Goal: Communication & Community: Ask a question

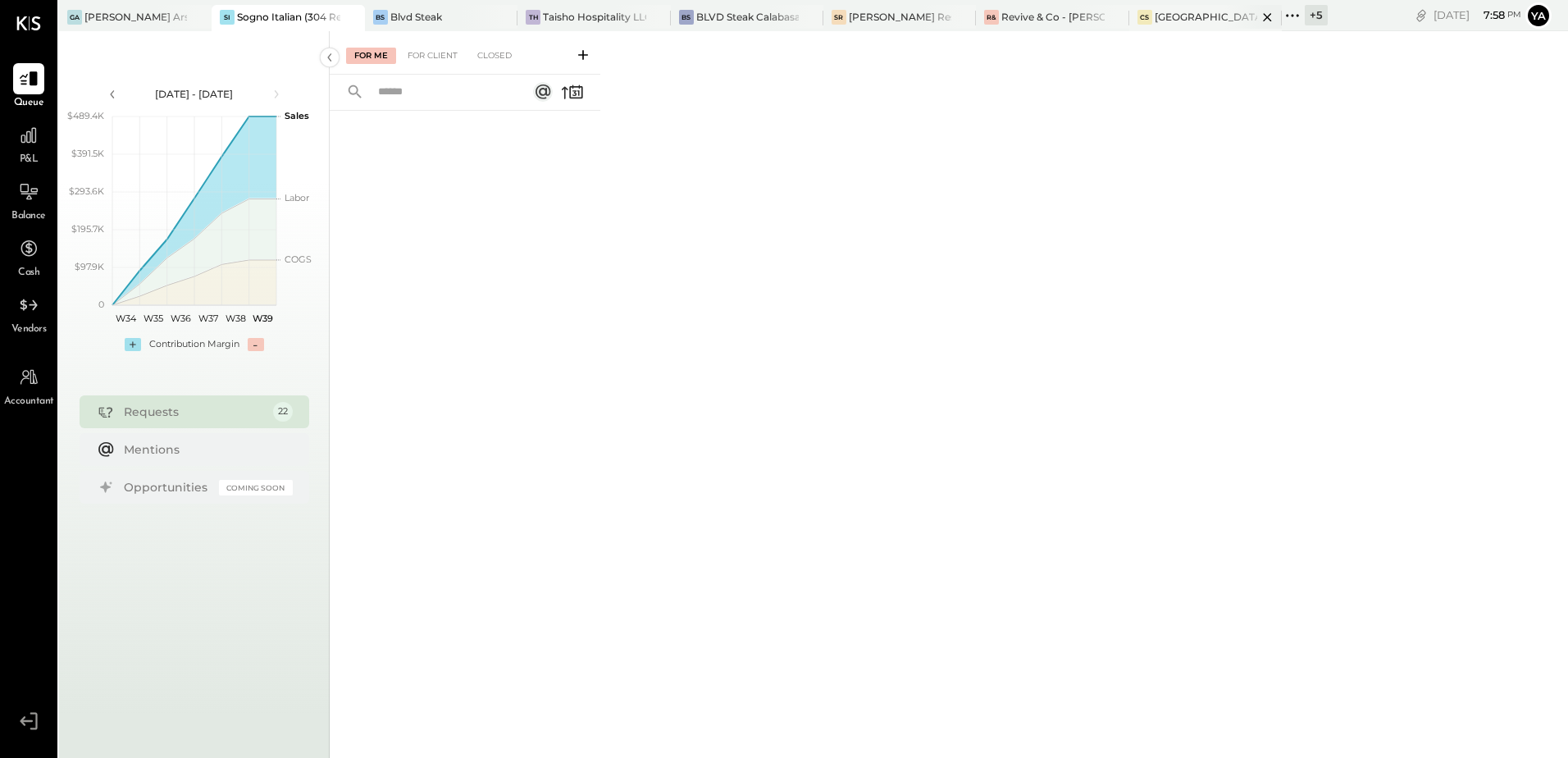
click at [1207, 17] on div "[GEOGRAPHIC_DATA][PERSON_NAME]" at bounding box center [1205, 16] width 102 height 14
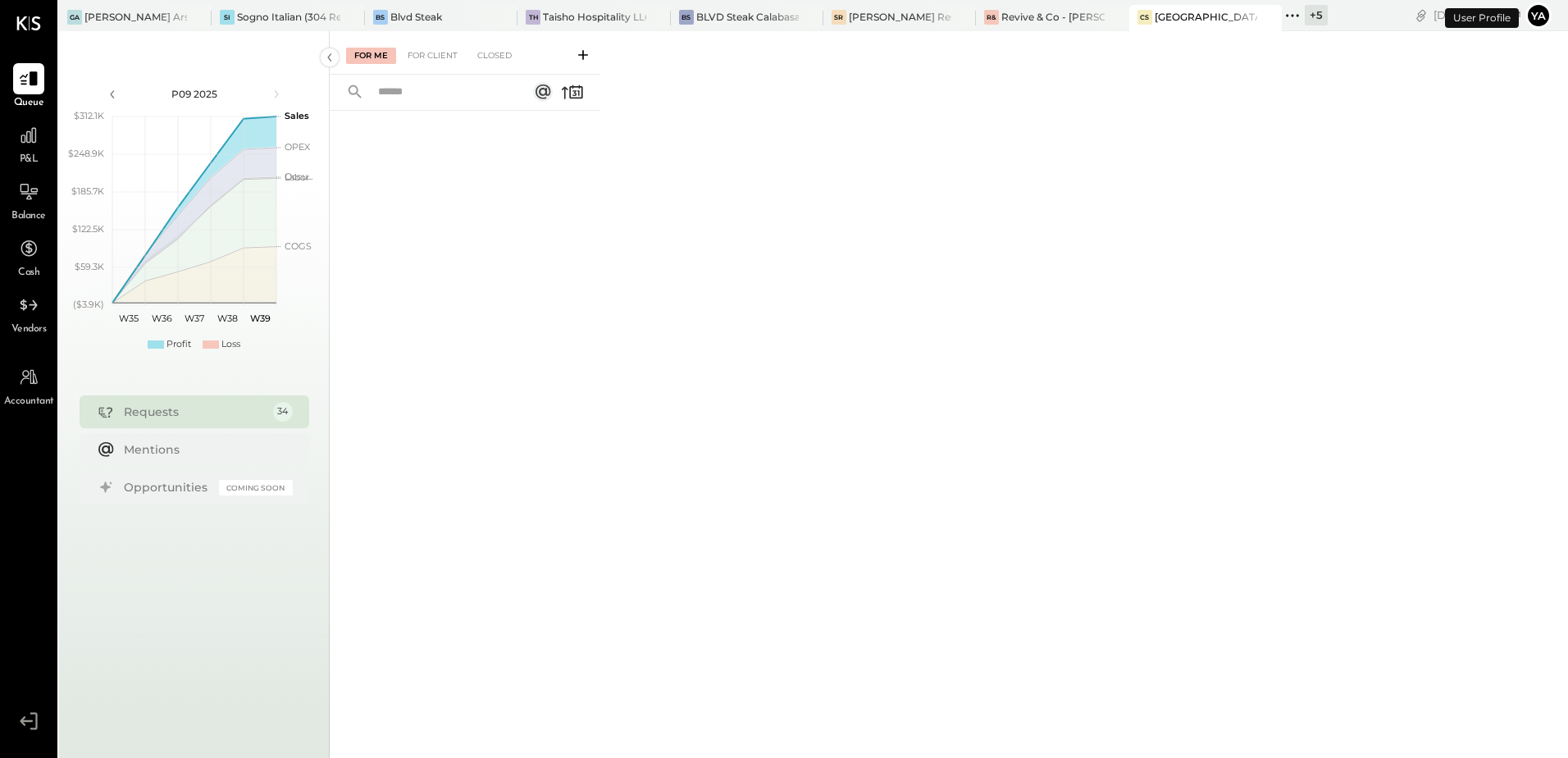
click at [430, 61] on div "For Client" at bounding box center [432, 55] width 67 height 16
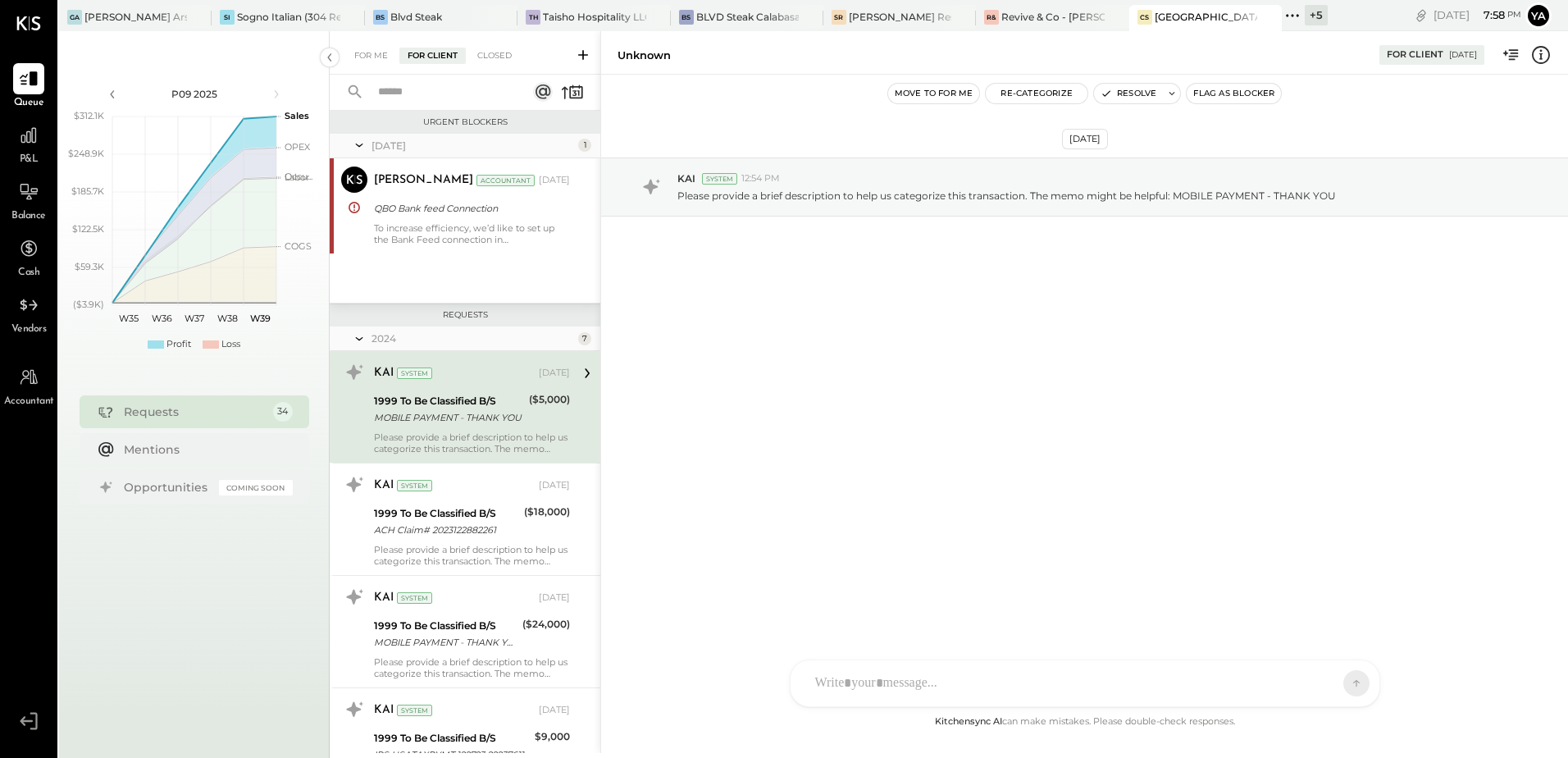
click at [582, 55] on icon at bounding box center [583, 55] width 10 height 10
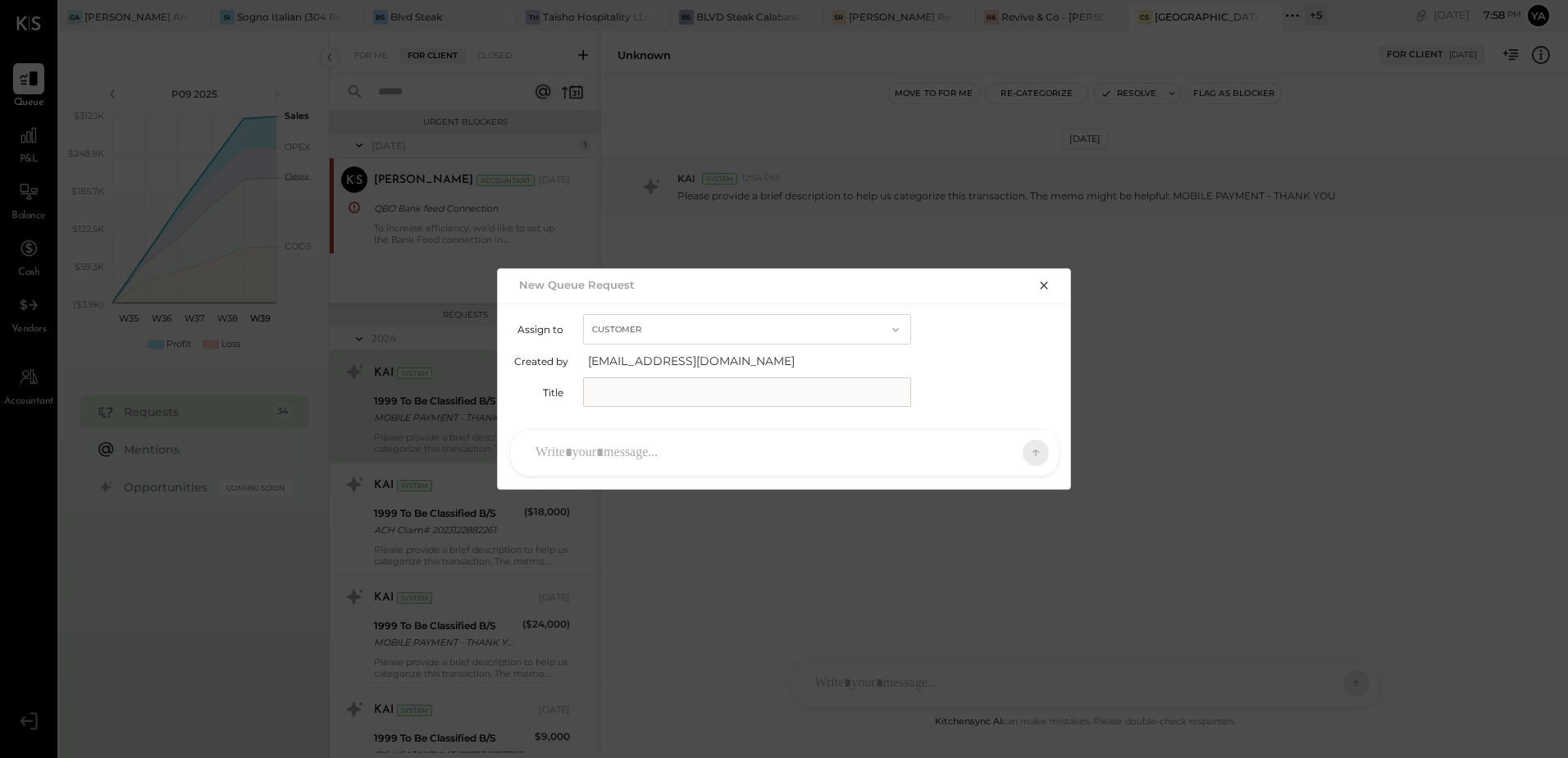
click at [648, 390] on input "text" at bounding box center [746, 392] width 328 height 30
type input "*"
type input "**********"
click at [688, 450] on div at bounding box center [769, 452] width 485 height 36
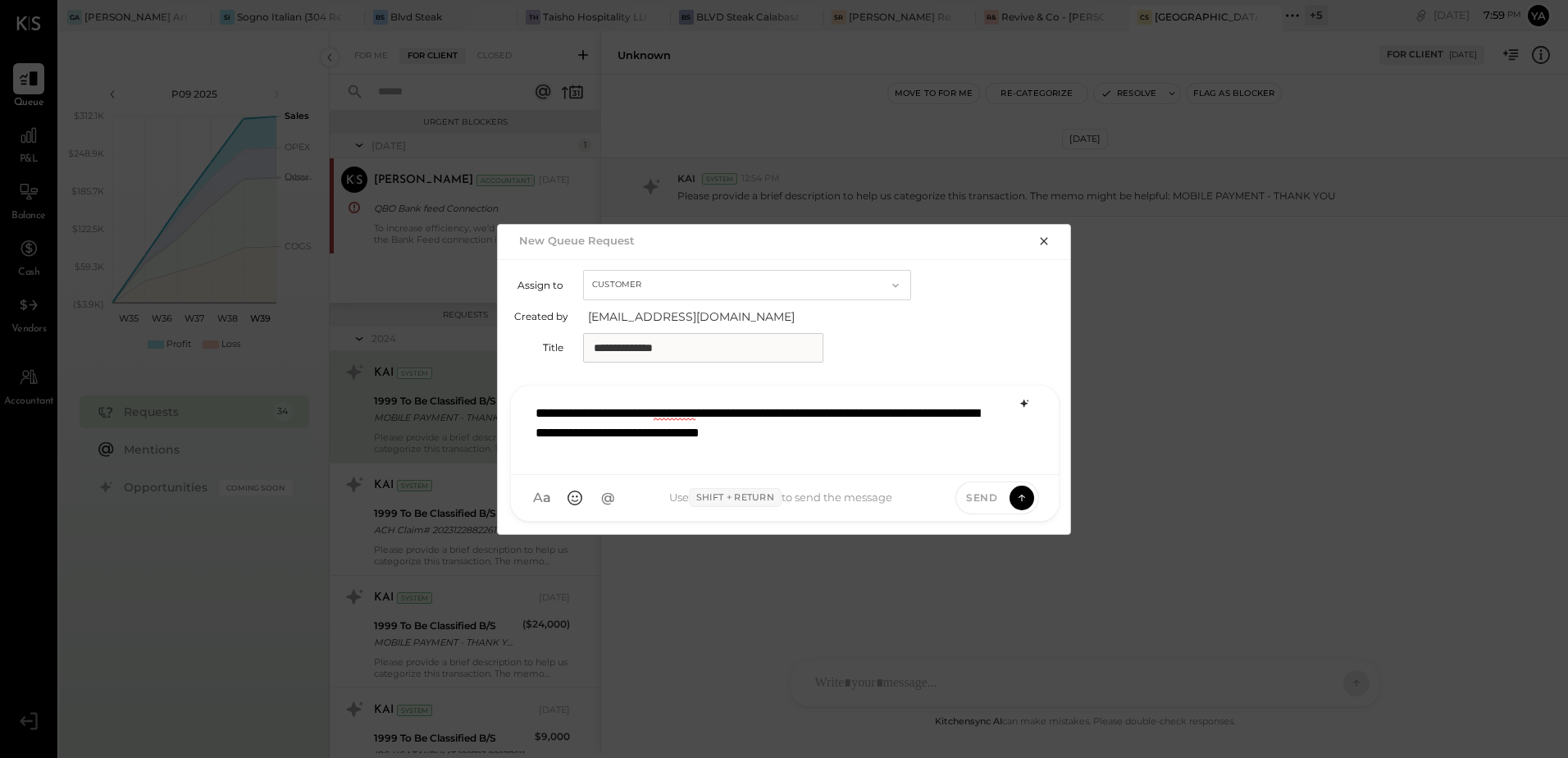
click at [1024, 399] on icon at bounding box center [1025, 404] width 14 height 14
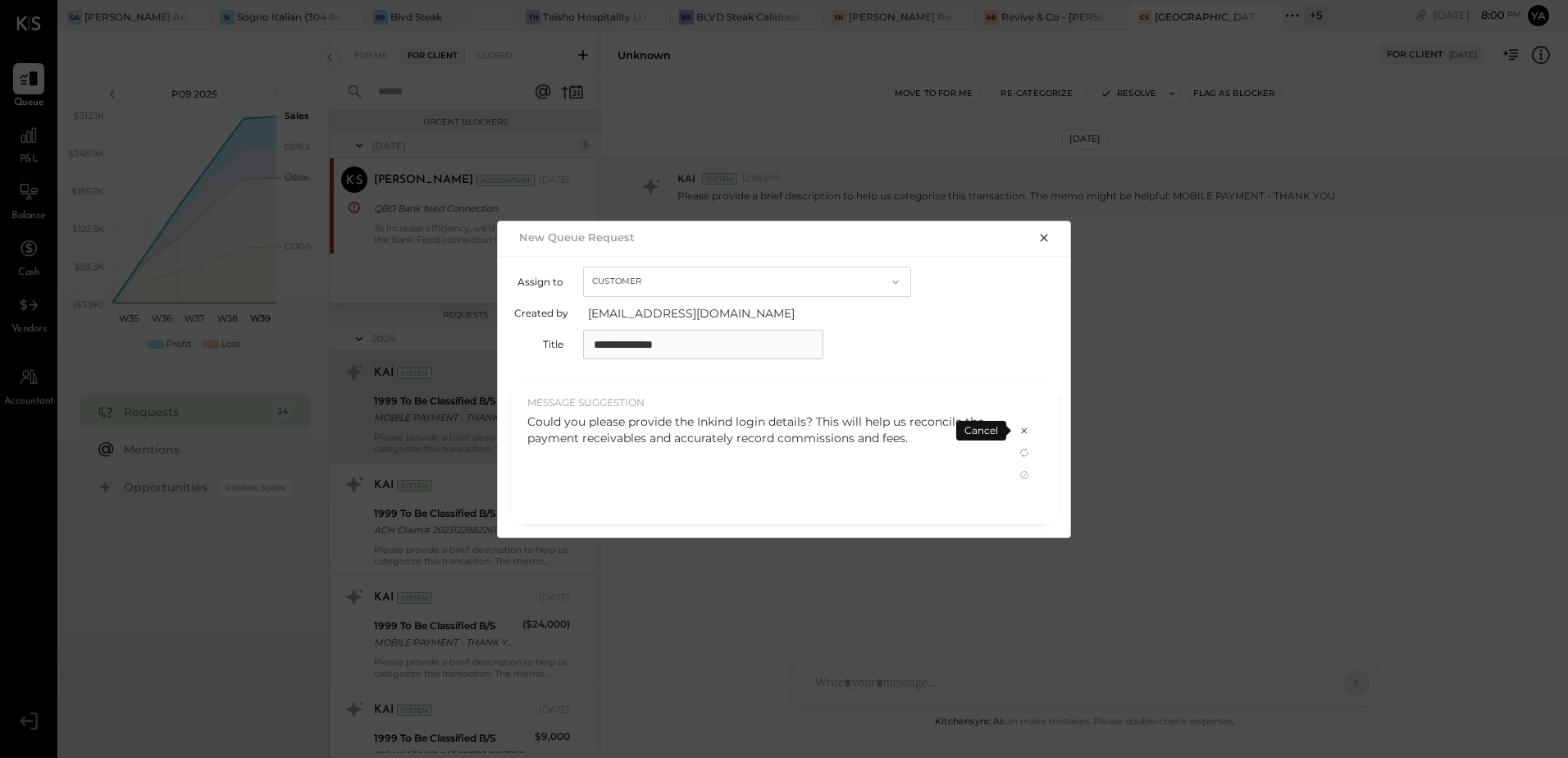
click at [984, 452] on div "Could you please provide the Inkind login details? This will help us reconcile …" at bounding box center [762, 465] width 471 height 102
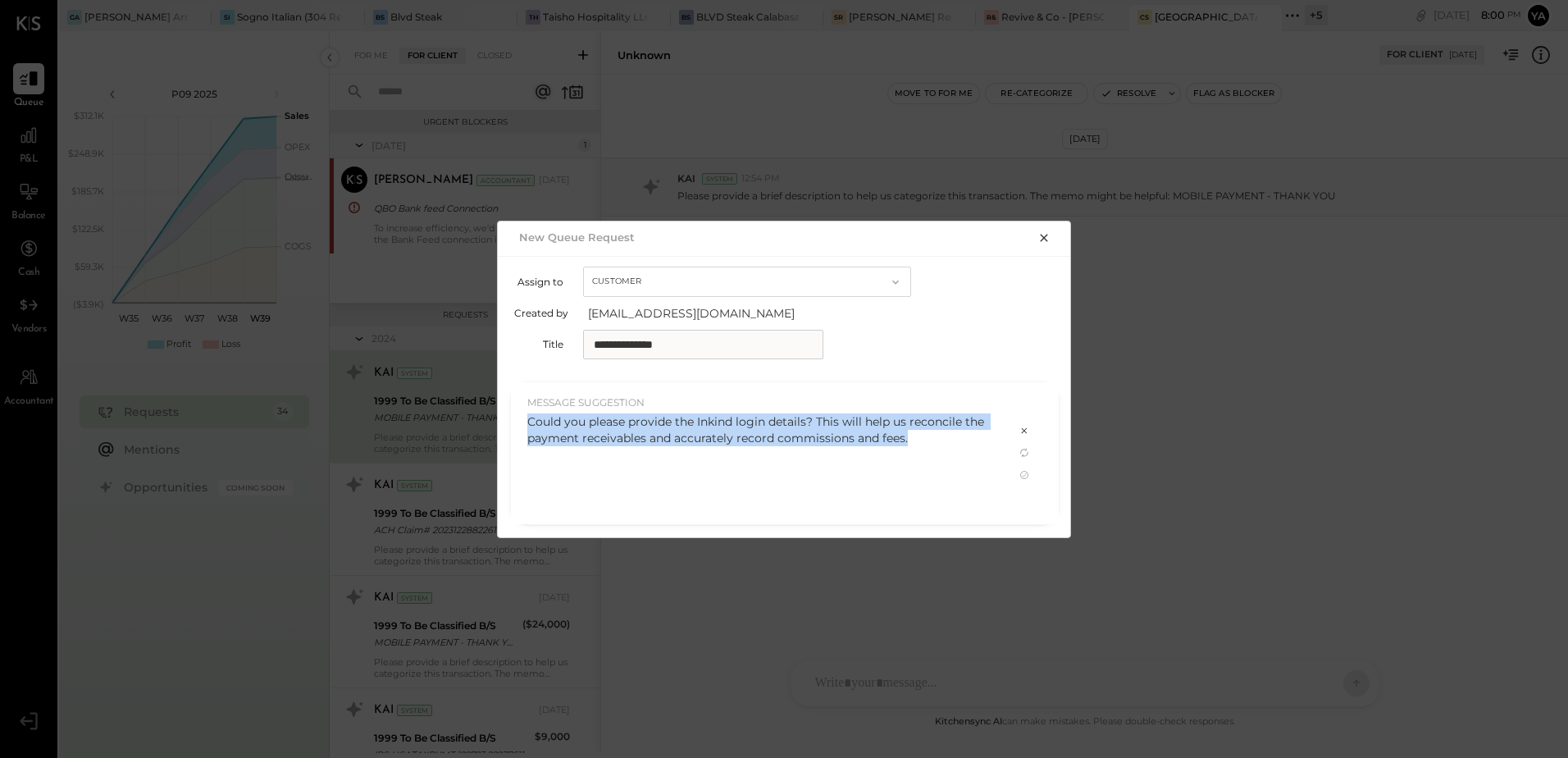
drag, startPoint x: 914, startPoint y: 447, endPoint x: 516, endPoint y: 426, distance: 398.6
click at [516, 426] on div "MESSAGE SUGGESTION Could you please provide the Inkind login details? This will…" at bounding box center [763, 452] width 504 height 142
copy div "Could you please provide the Inkind login details? This will help us reconcile …"
click at [930, 433] on div "Could you please provide the Inkind login details? This will help us reconcile …" at bounding box center [762, 430] width 471 height 33
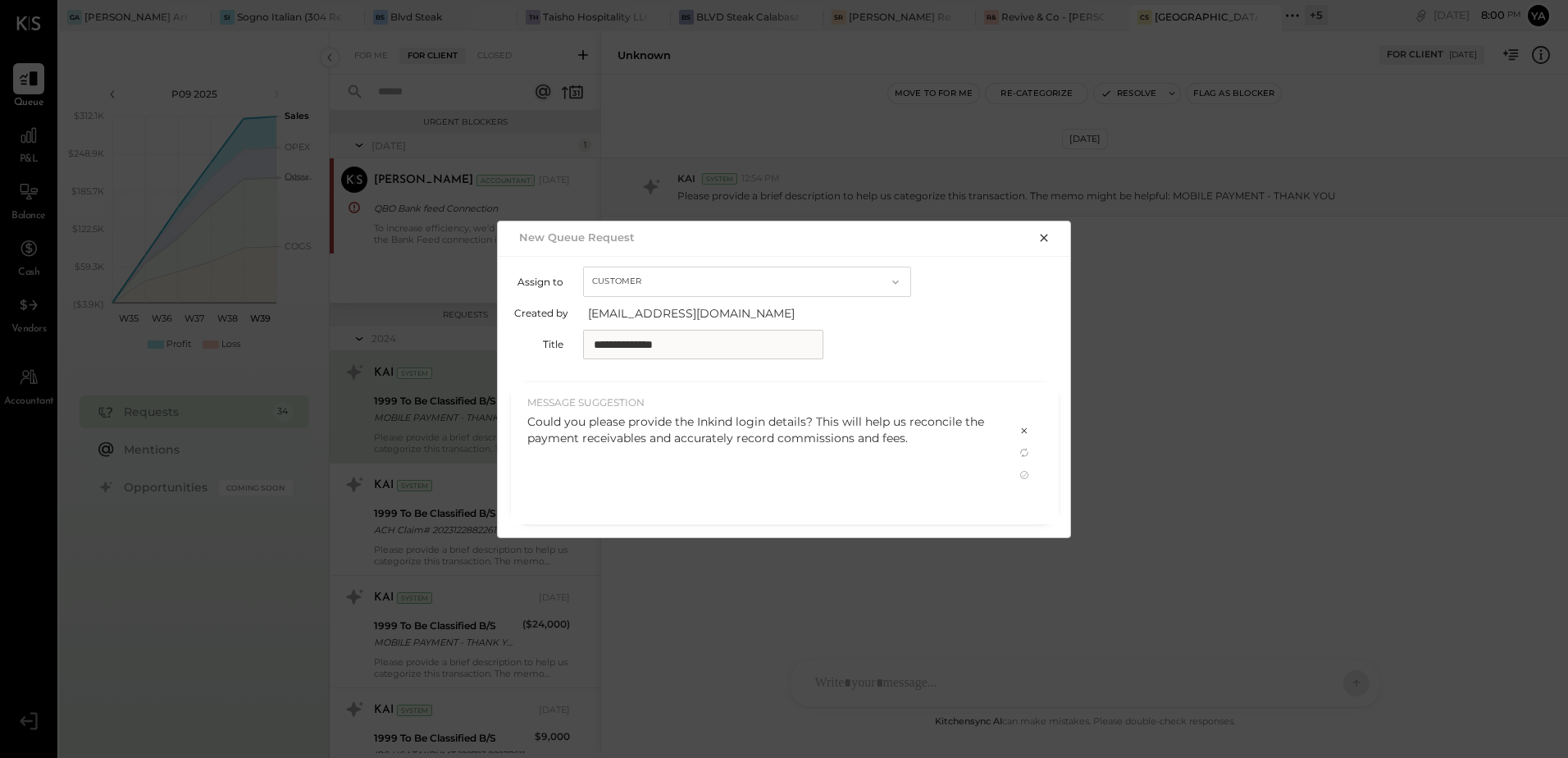
click at [920, 441] on div "Could you please provide the Inkind login details? This will help us reconcile …" at bounding box center [762, 430] width 471 height 33
click at [919, 442] on div "Could you please provide the Inkind login details? This will help us reconcile …" at bounding box center [762, 430] width 471 height 33
click at [831, 479] on div "Could you please provide the Inkind login details? This will help us reconcile …" at bounding box center [762, 465] width 471 height 102
click at [1019, 477] on icon at bounding box center [1025, 475] width 14 height 14
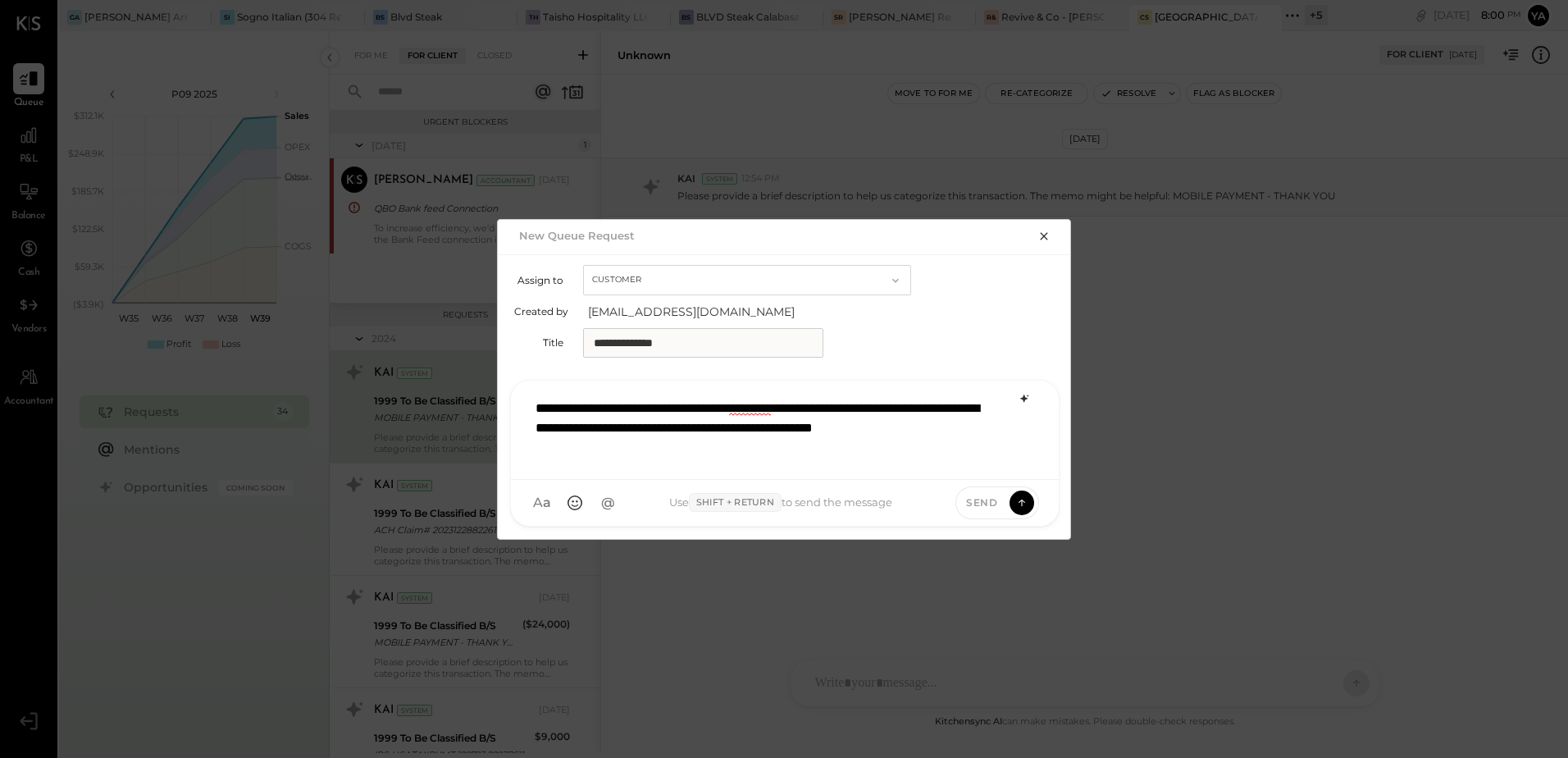
click at [708, 350] on input "**********" at bounding box center [703, 342] width 241 height 30
type input "**********"
click at [1014, 499] on icon at bounding box center [1021, 502] width 15 height 16
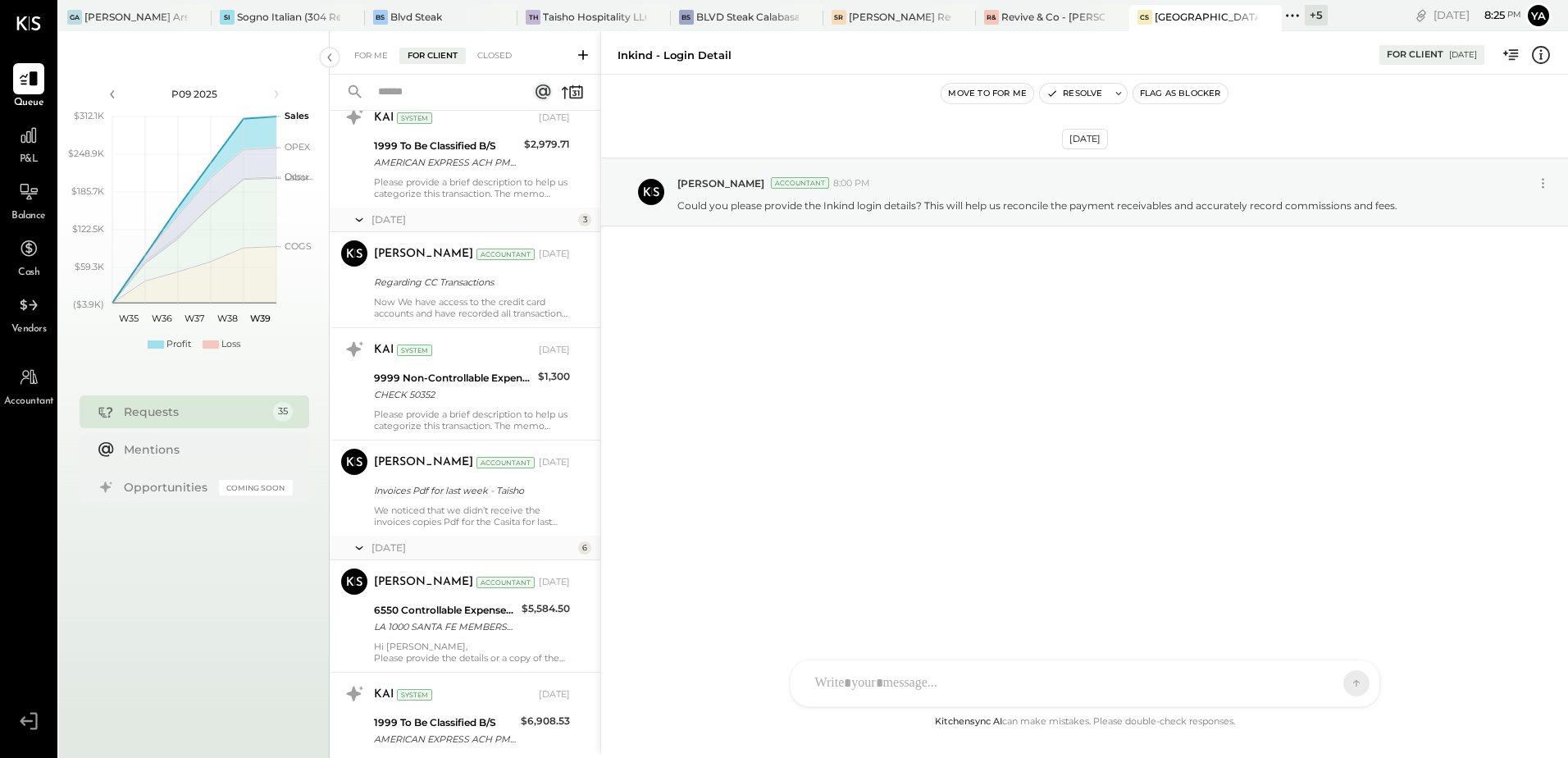
scroll to position [1544, 0]
